Goal: Task Accomplishment & Management: Manage account settings

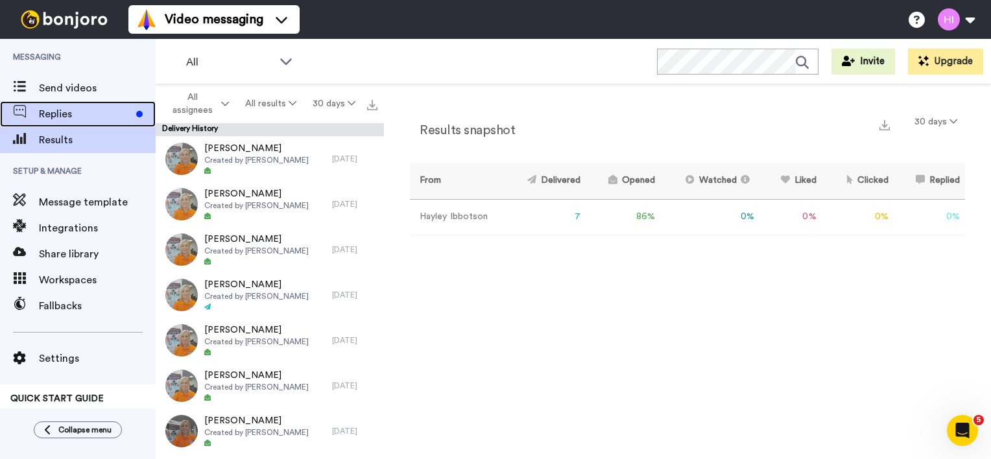
click at [64, 119] on span "Replies" at bounding box center [85, 114] width 92 height 16
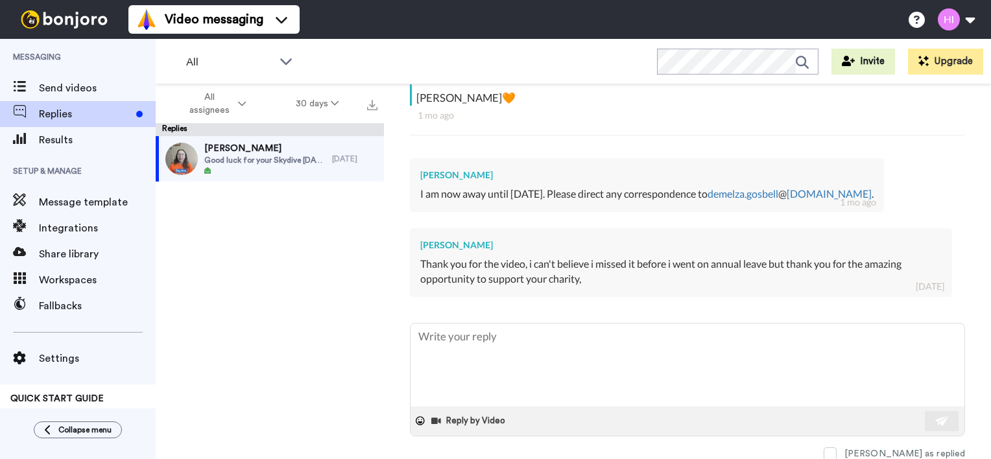
scroll to position [374, 0]
click at [315, 104] on button "30 days" at bounding box center [317, 103] width 93 height 23
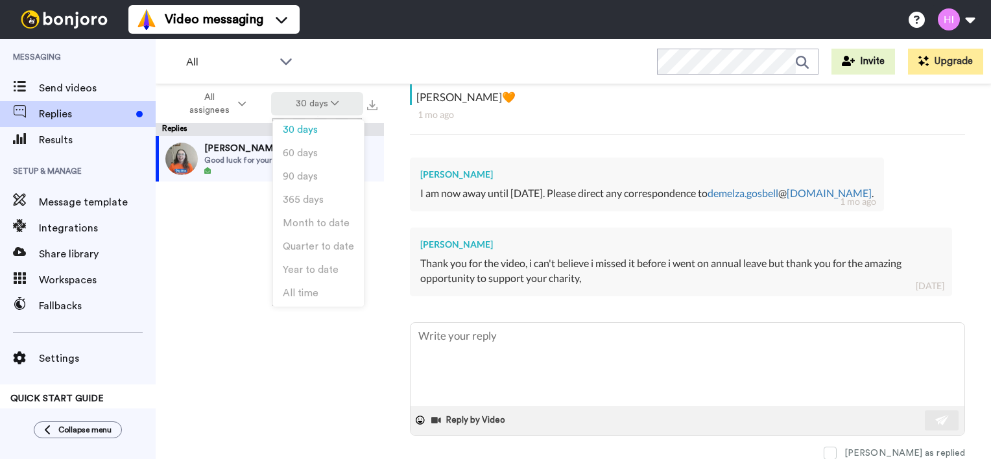
click at [315, 104] on button "30 days" at bounding box center [317, 103] width 93 height 23
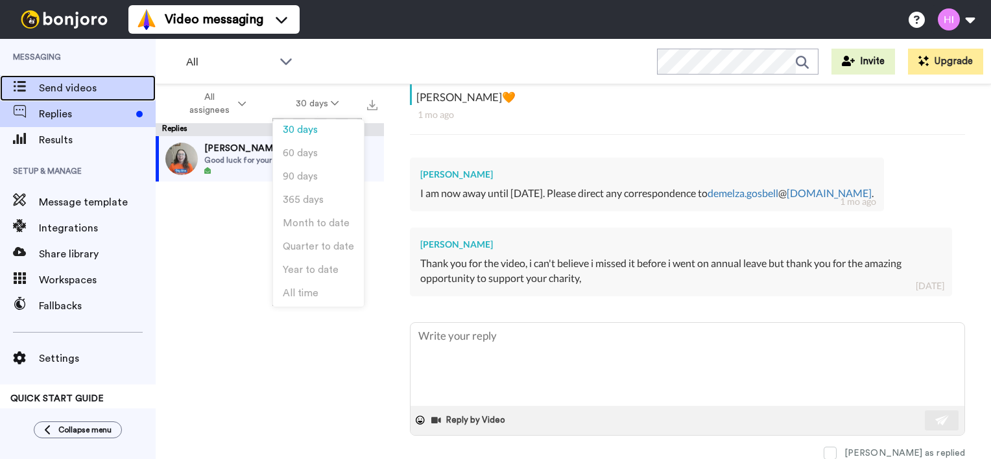
click at [92, 86] on span "Send videos" at bounding box center [97, 88] width 117 height 16
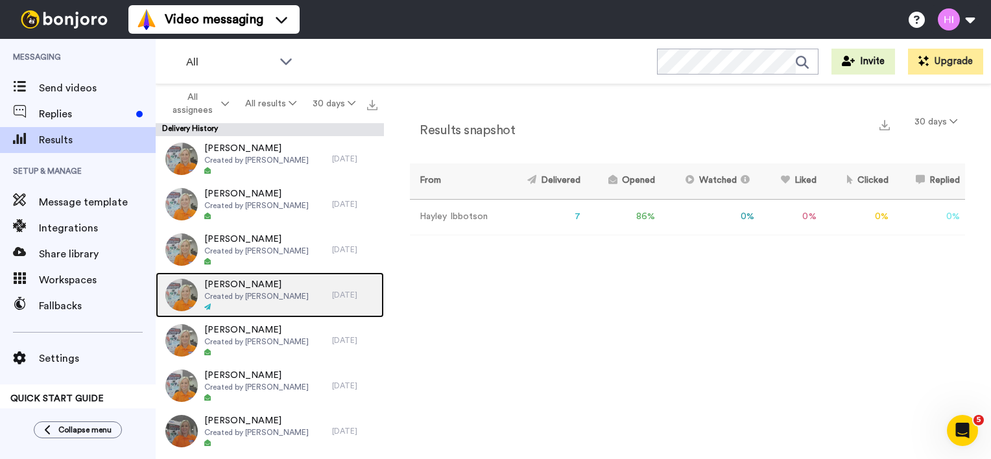
click at [273, 300] on span "Created by Hayley Ibbotson" at bounding box center [256, 296] width 104 height 10
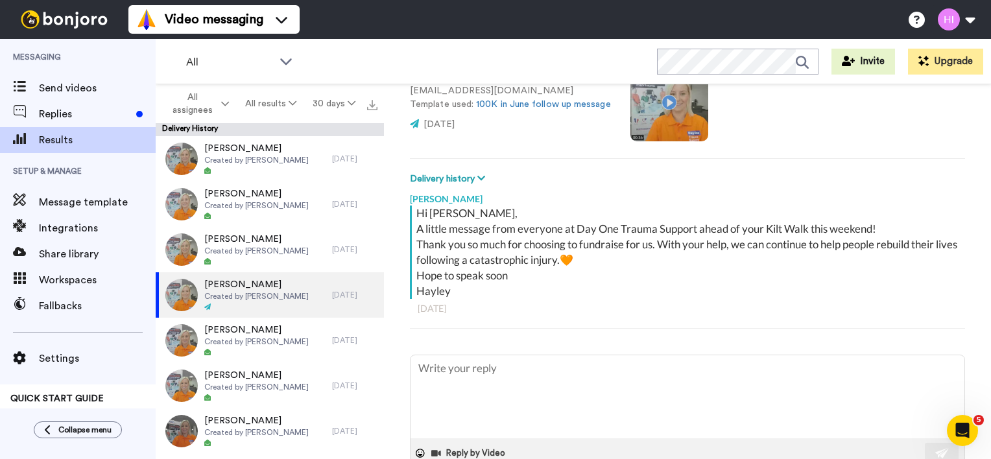
scroll to position [53, 0]
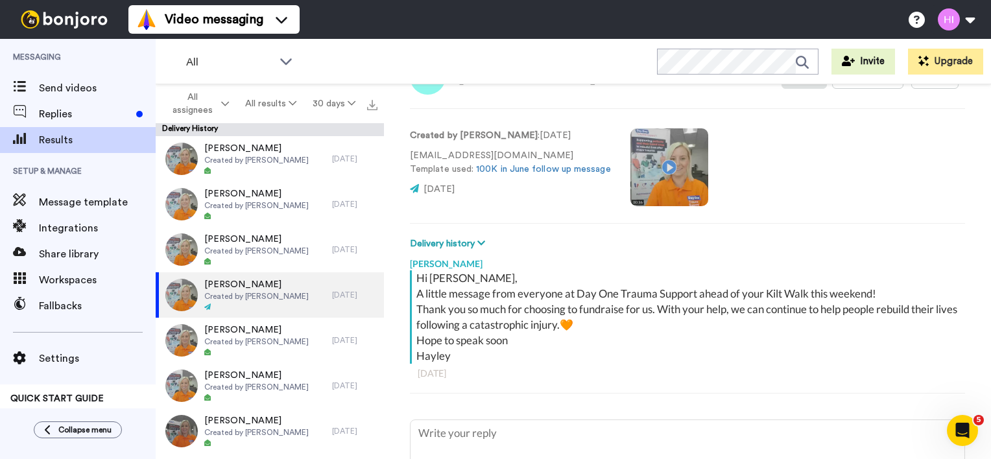
click at [664, 170] on video at bounding box center [670, 167] width 78 height 78
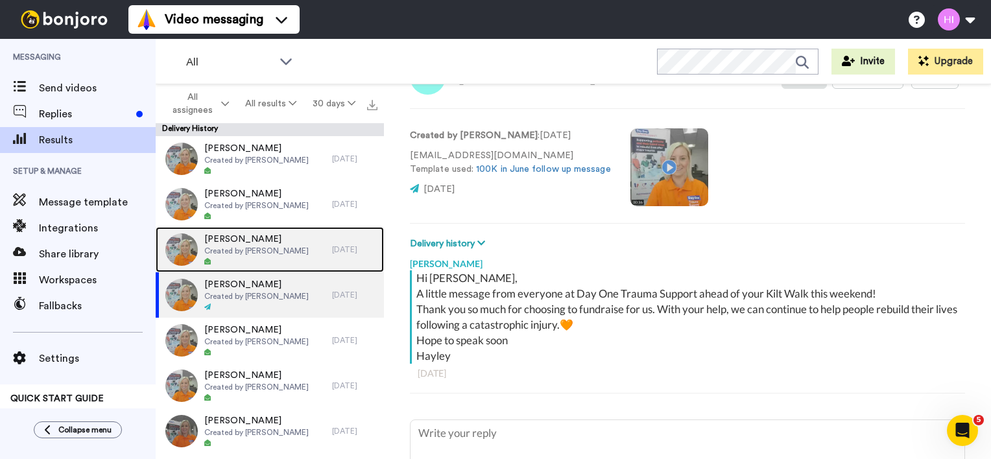
click at [262, 256] on div "Reece Maclean Created by Hayley Ibbotson" at bounding box center [256, 250] width 104 height 34
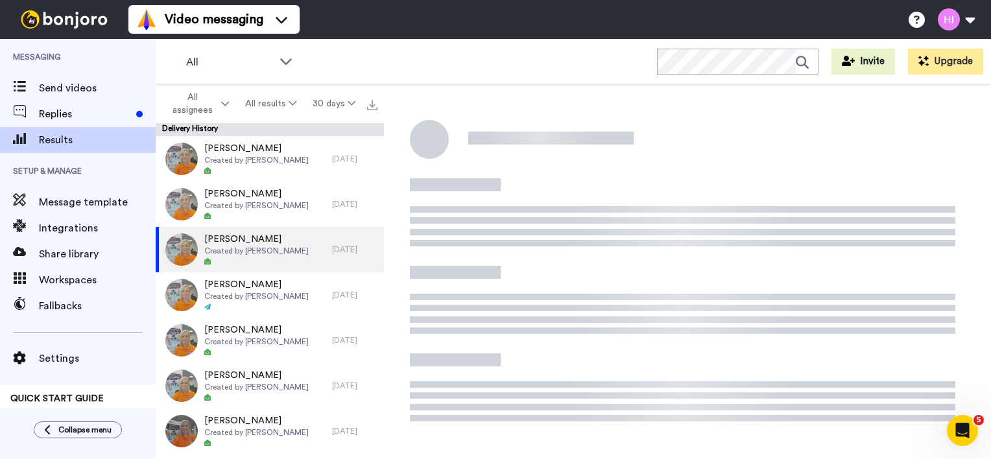
type textarea "x"
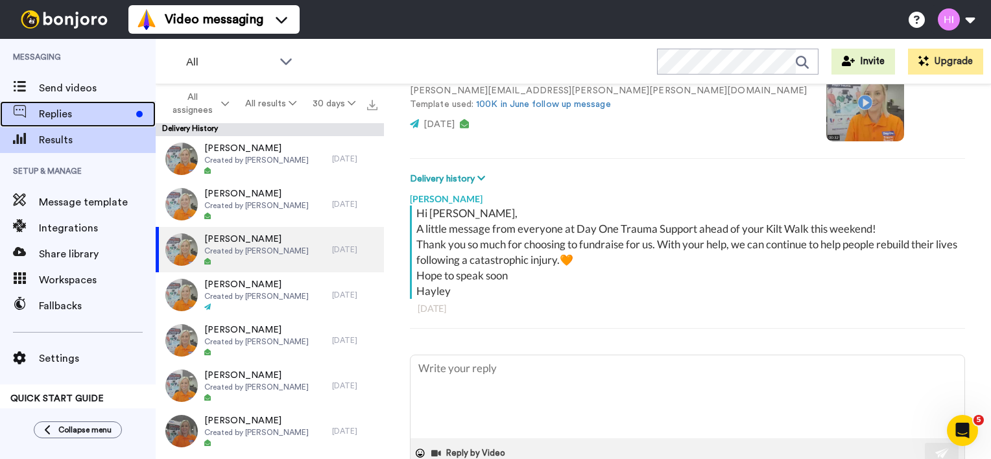
click at [57, 110] on span "Replies" at bounding box center [85, 114] width 92 height 16
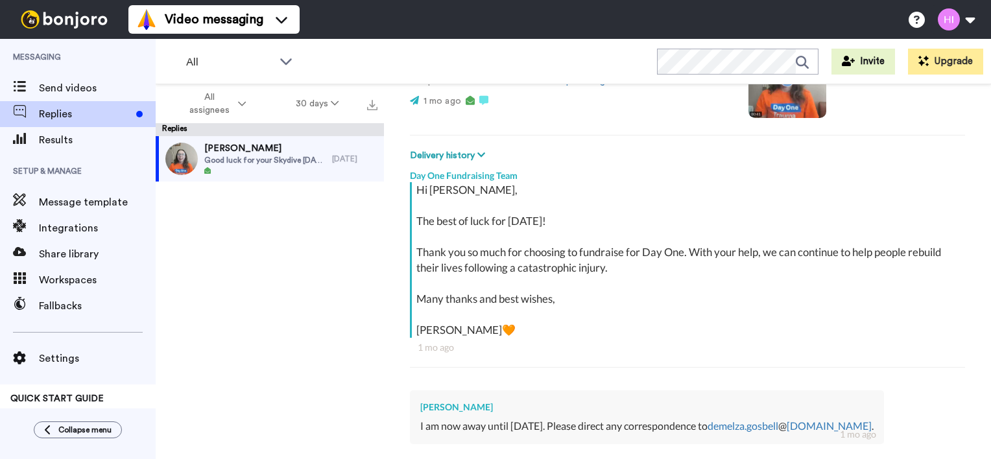
type textarea "x"
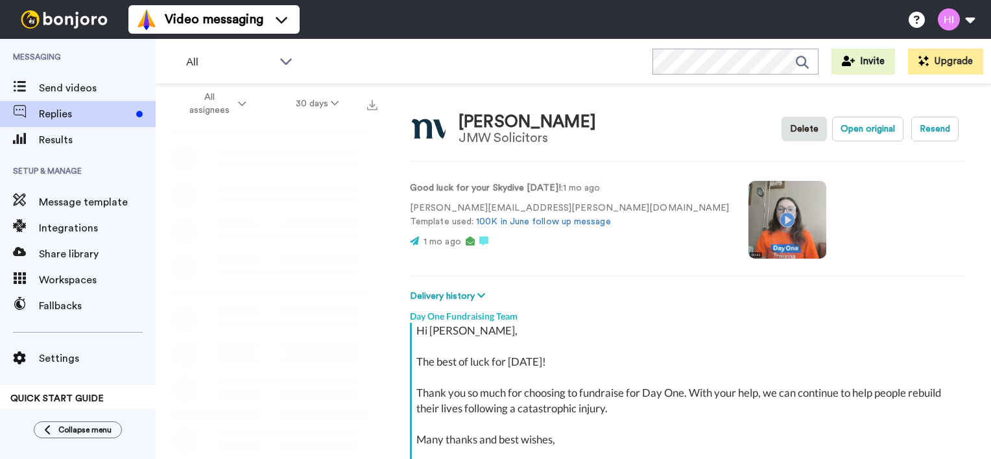
type textarea "x"
